Goal: Navigation & Orientation: Find specific page/section

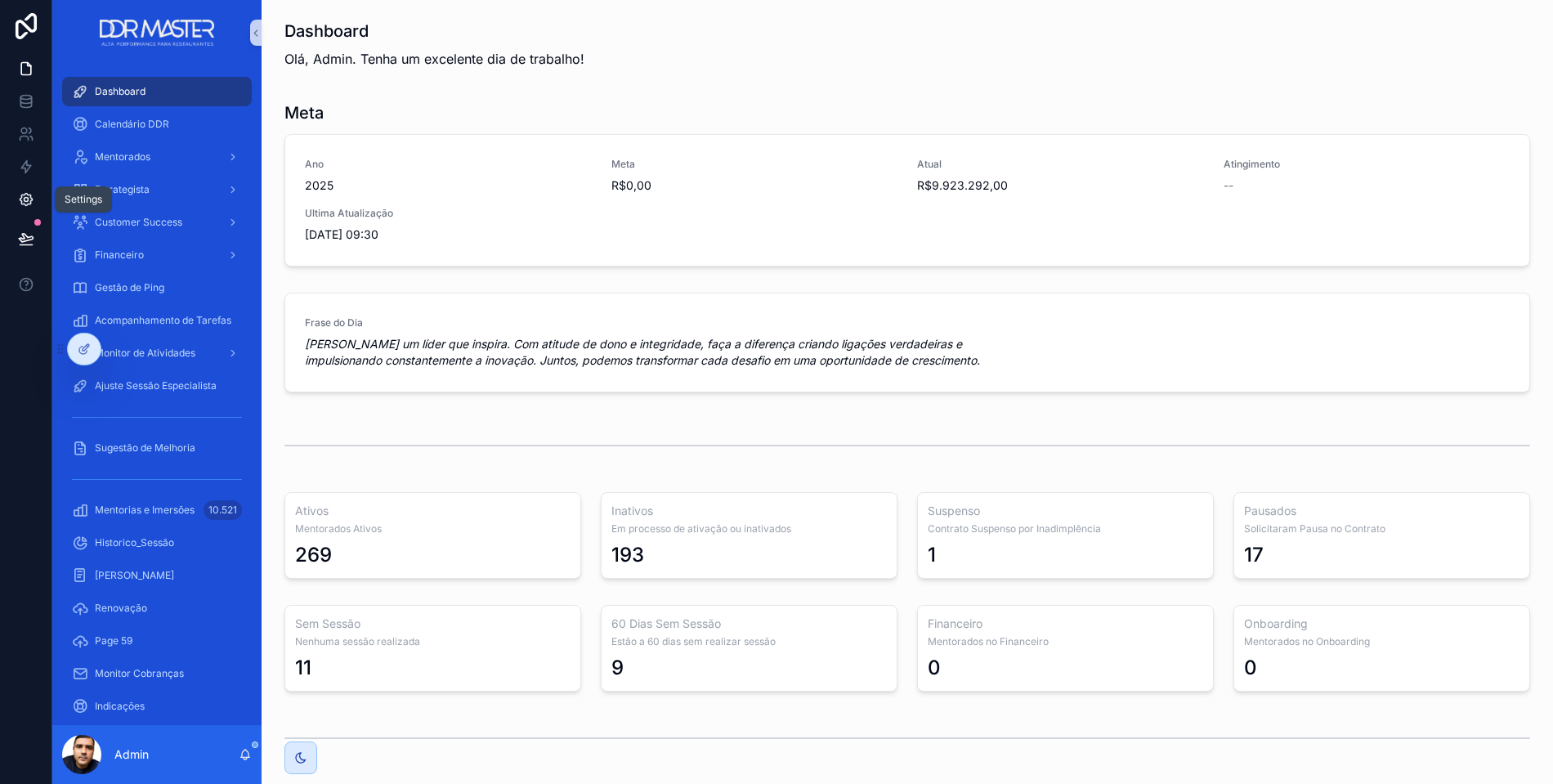
click at [24, 203] on icon at bounding box center [26, 199] width 17 height 16
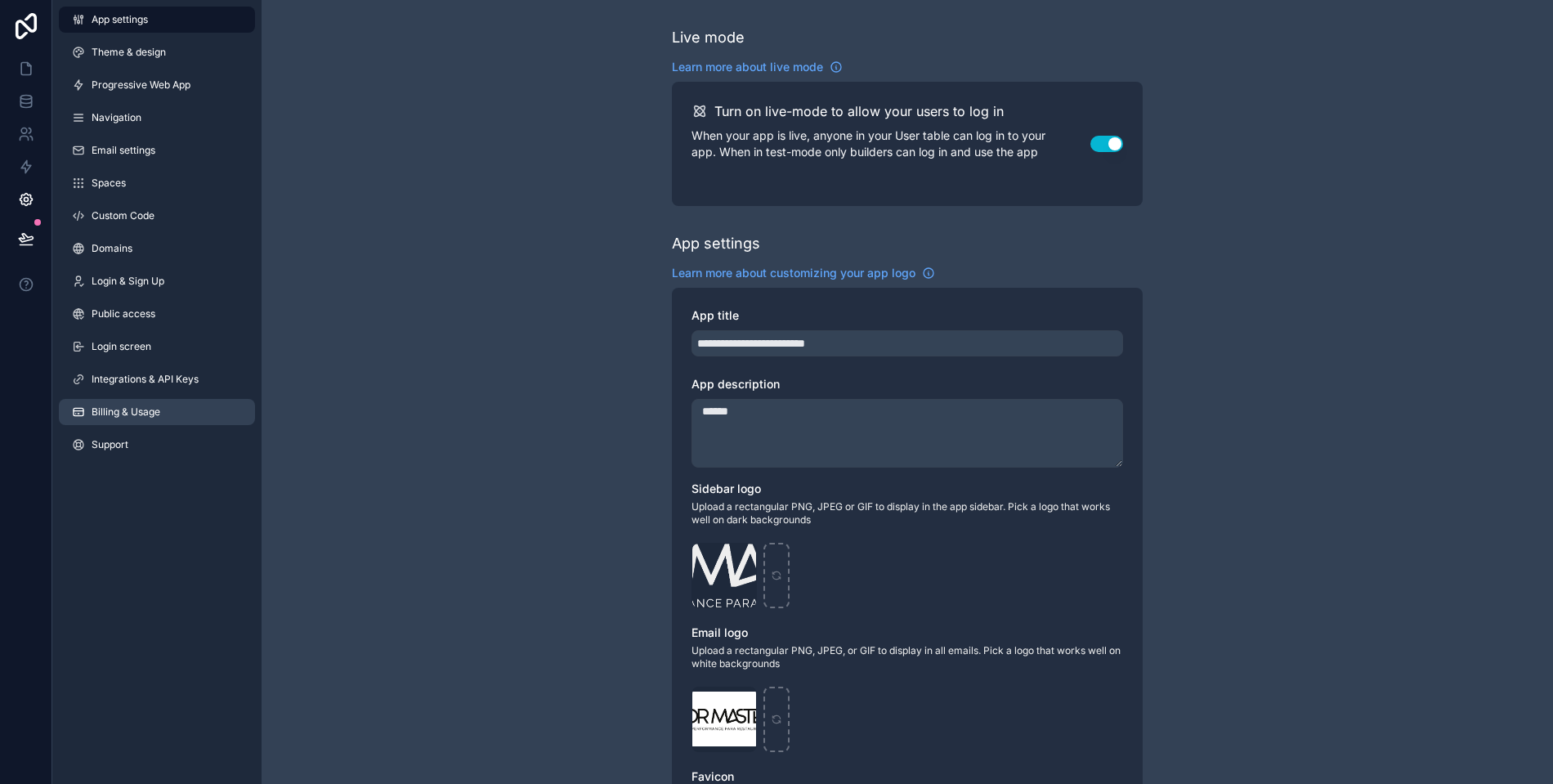
click at [116, 406] on span "Billing & Usage" at bounding box center [125, 411] width 69 height 13
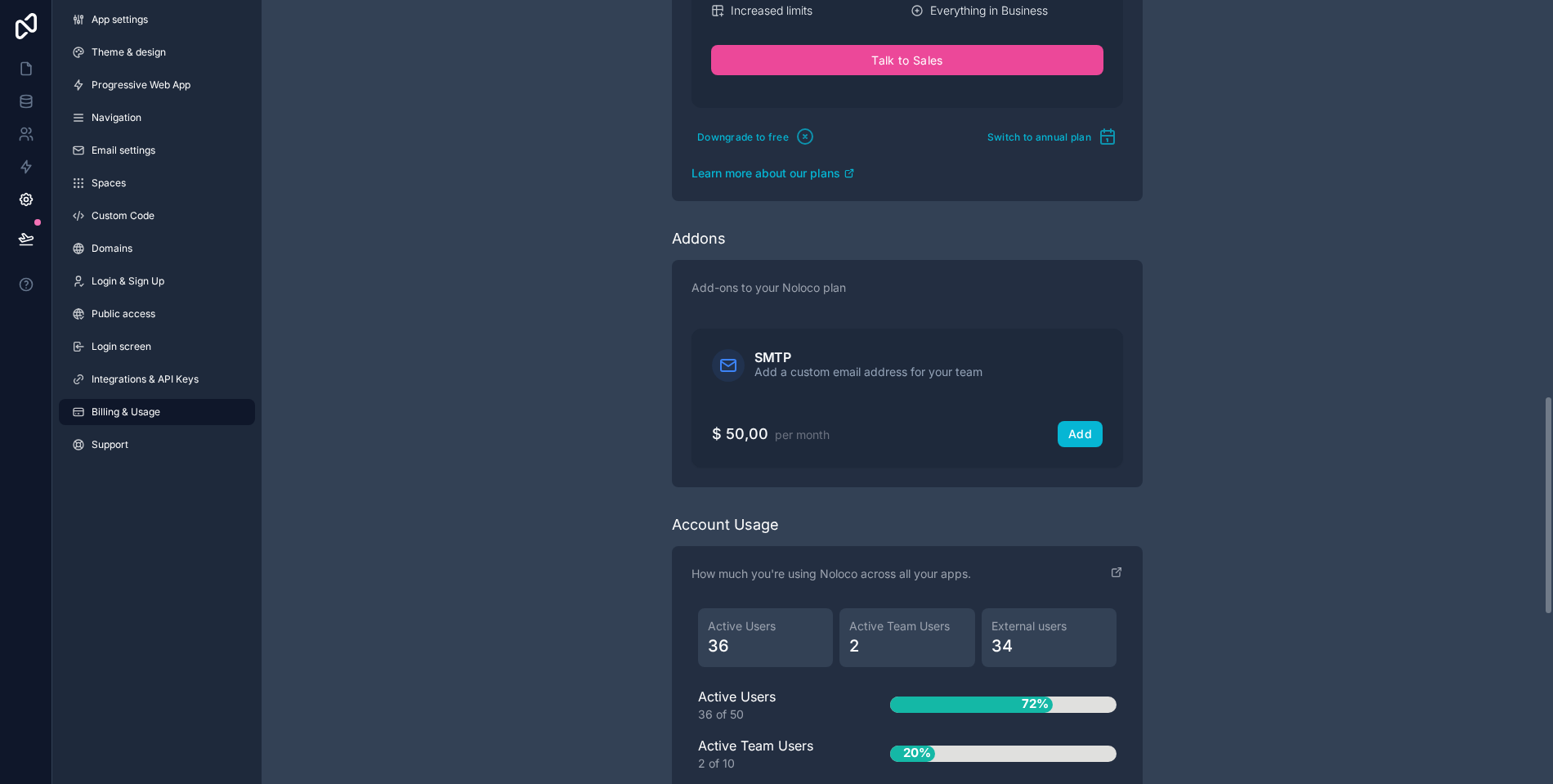
scroll to position [1393, 0]
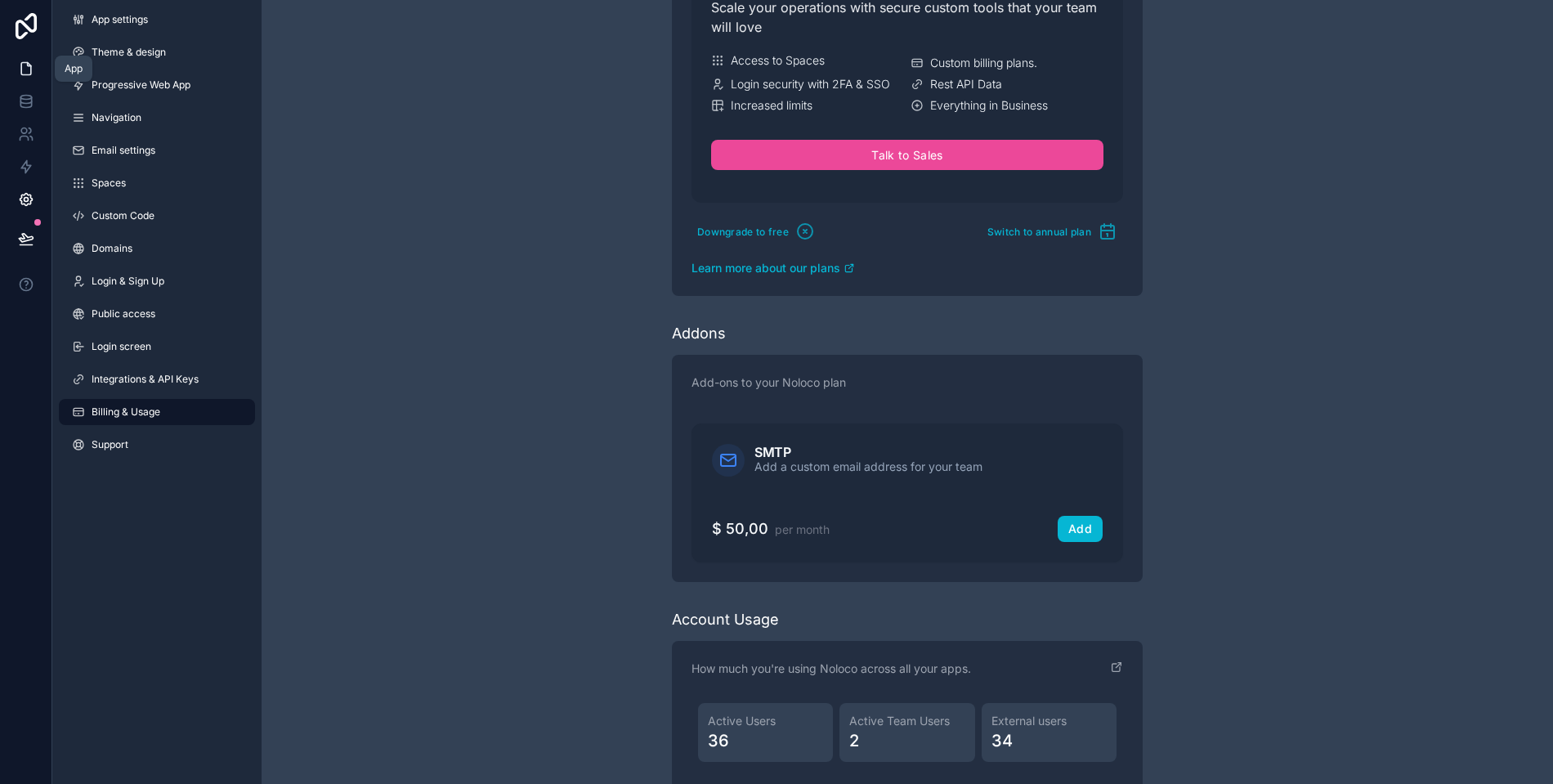
click at [27, 68] on icon at bounding box center [26, 68] width 17 height 16
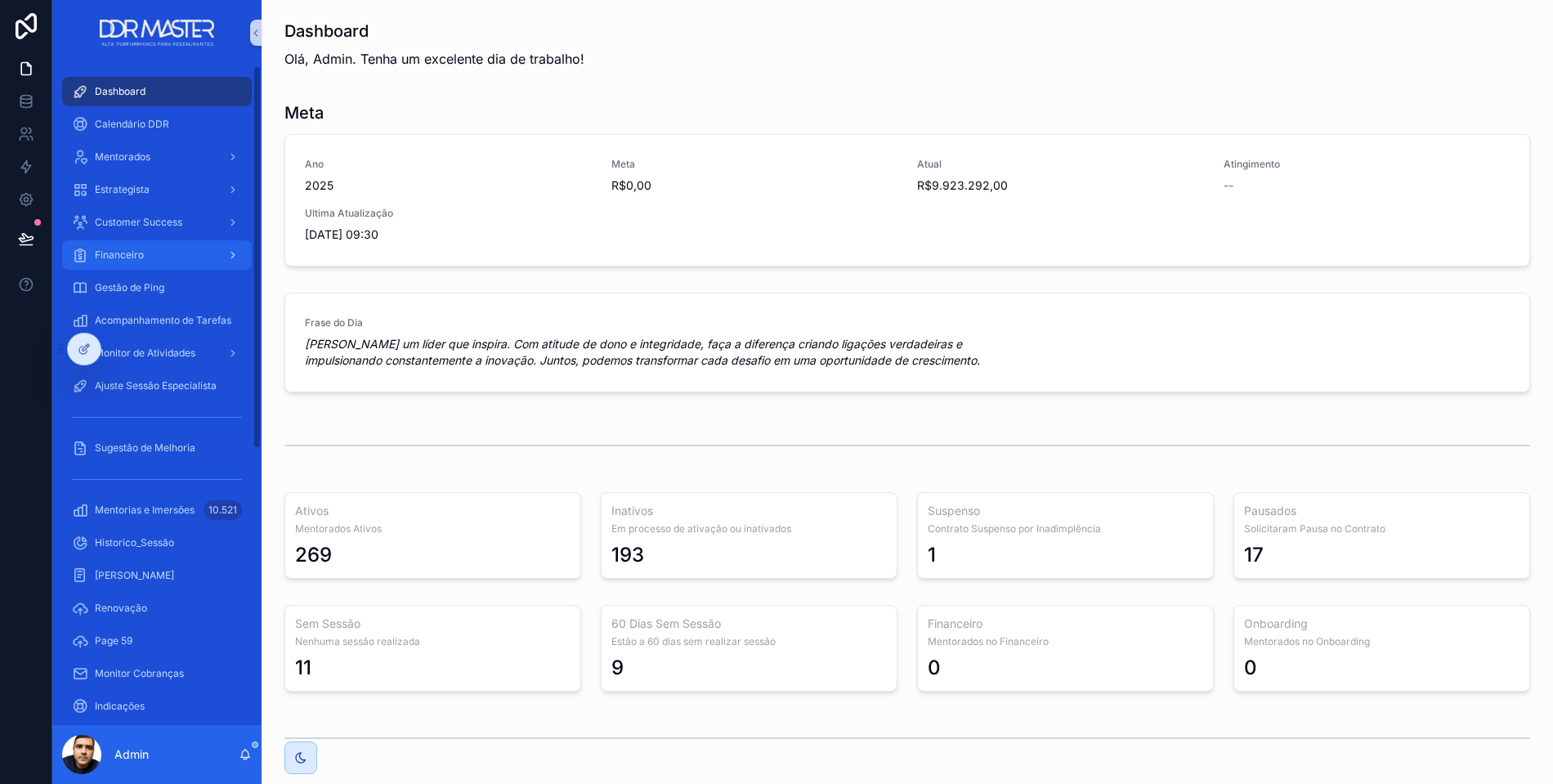
click at [132, 257] on span "Financeiro" at bounding box center [119, 254] width 50 height 13
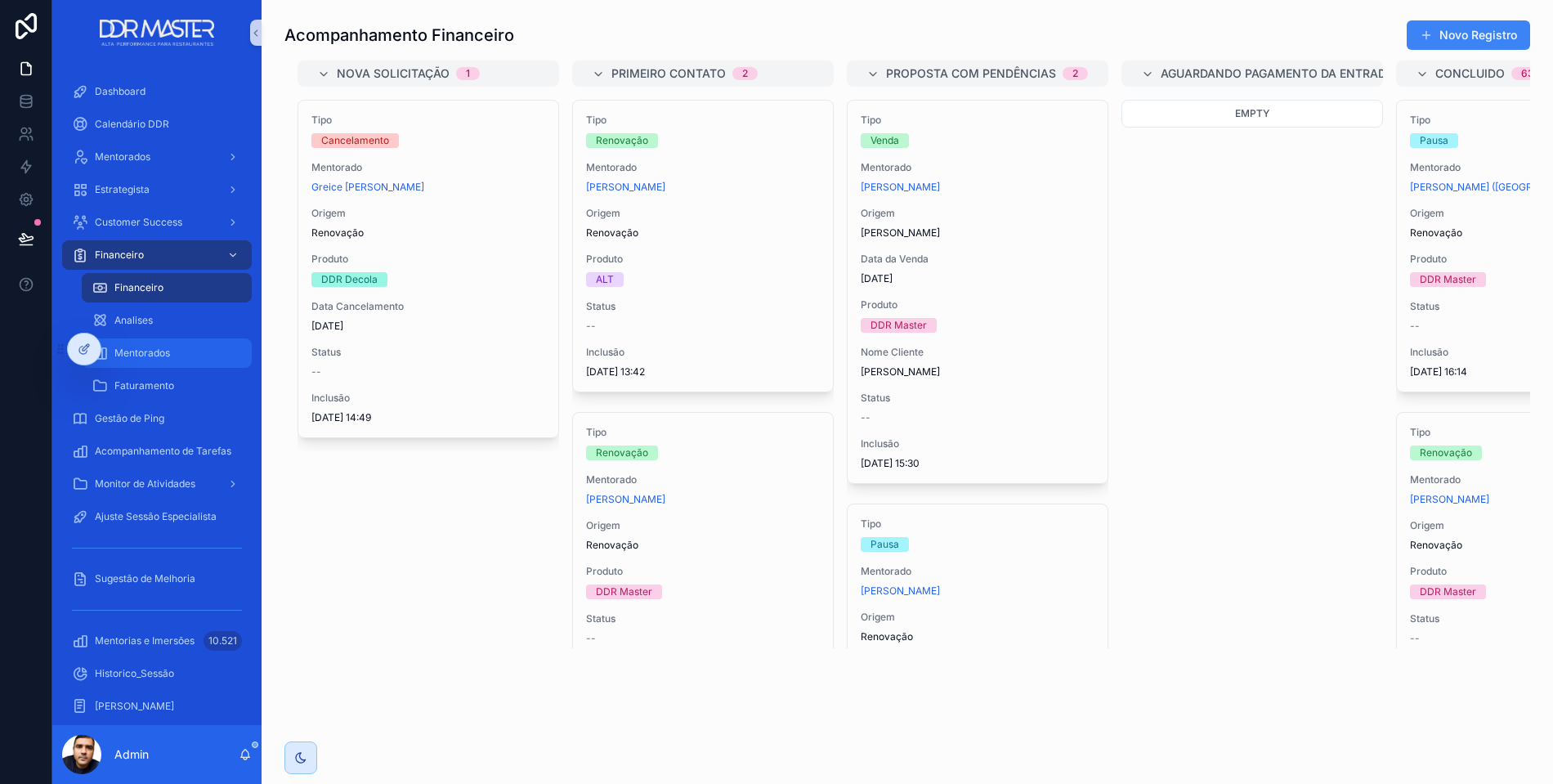
click at [139, 352] on span "Mentorados" at bounding box center [142, 352] width 55 height 13
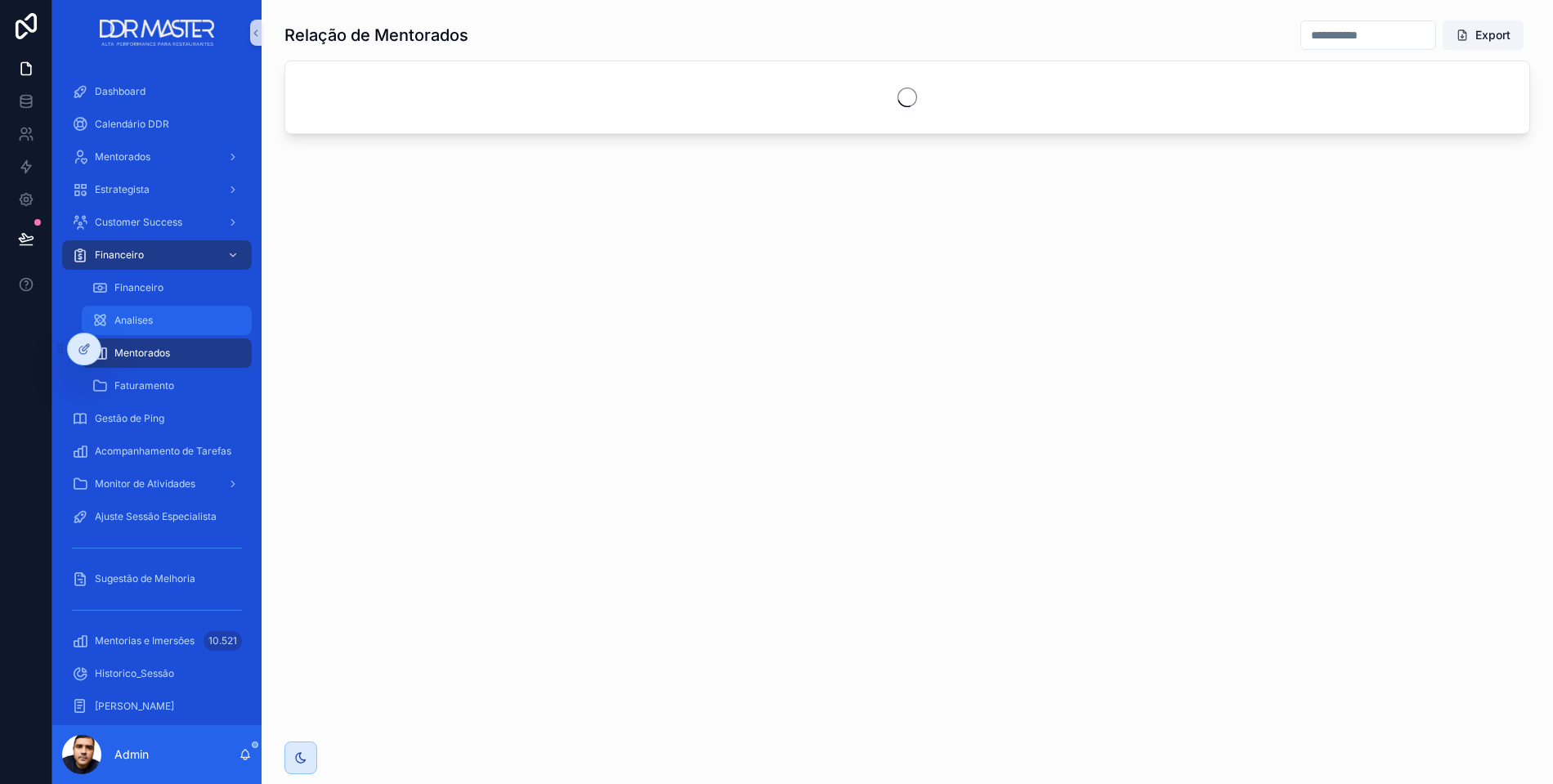
click at [132, 324] on span "Analises" at bounding box center [134, 319] width 39 height 13
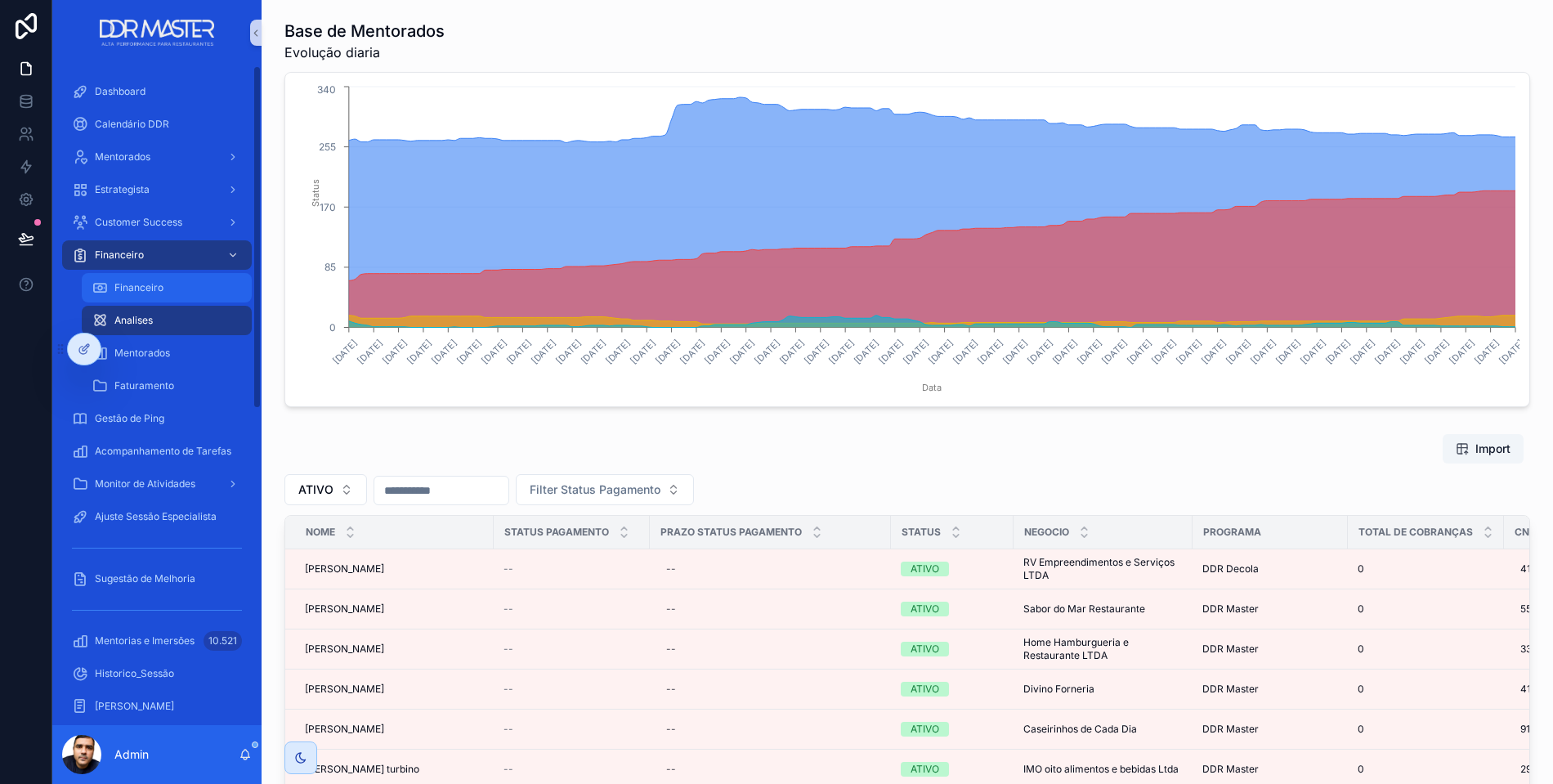
click at [143, 285] on span "Financeiro" at bounding box center [139, 287] width 50 height 13
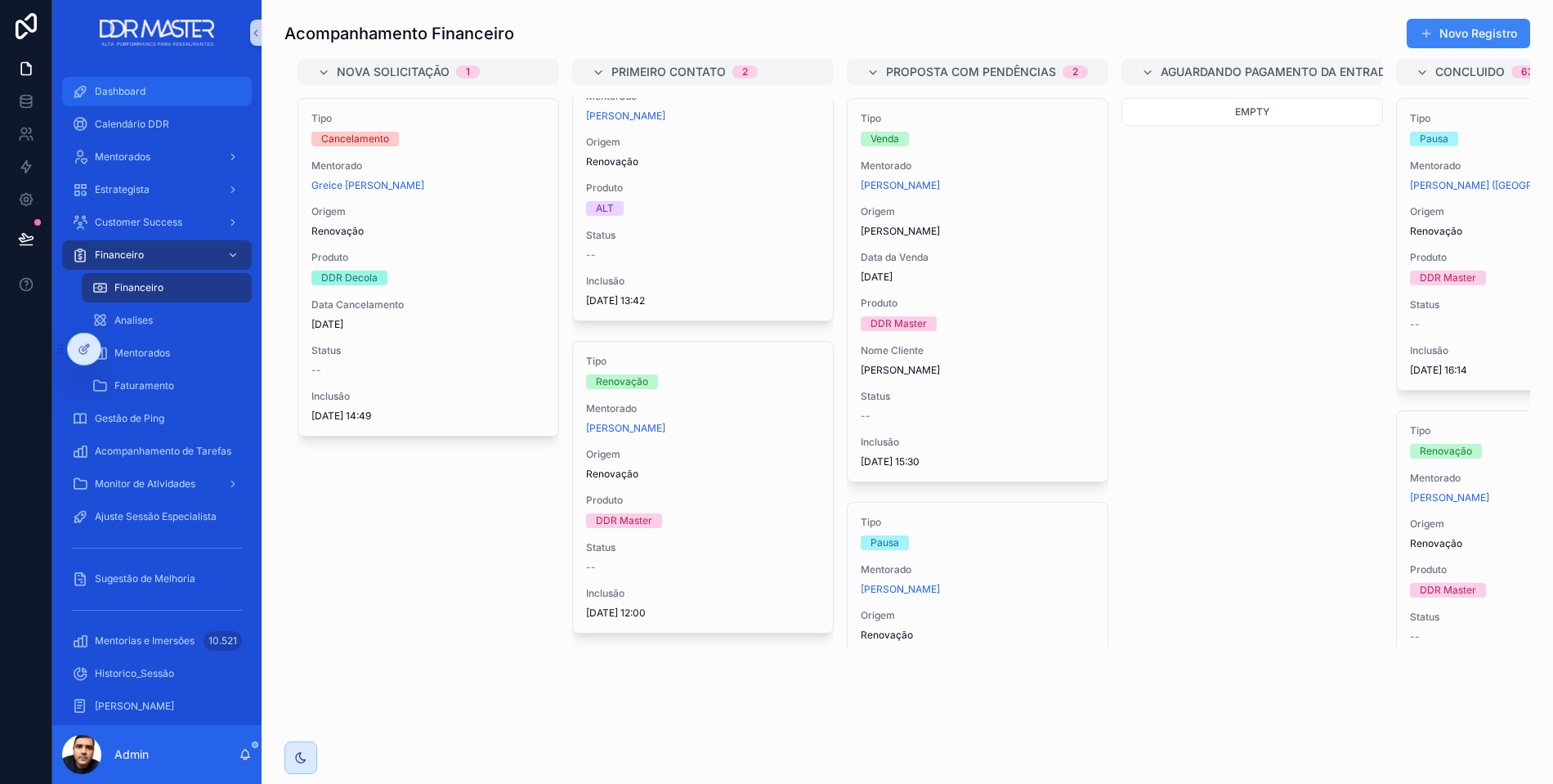
click at [126, 90] on span "Dashboard" at bounding box center [120, 91] width 50 height 13
